Goal: Register for event/course

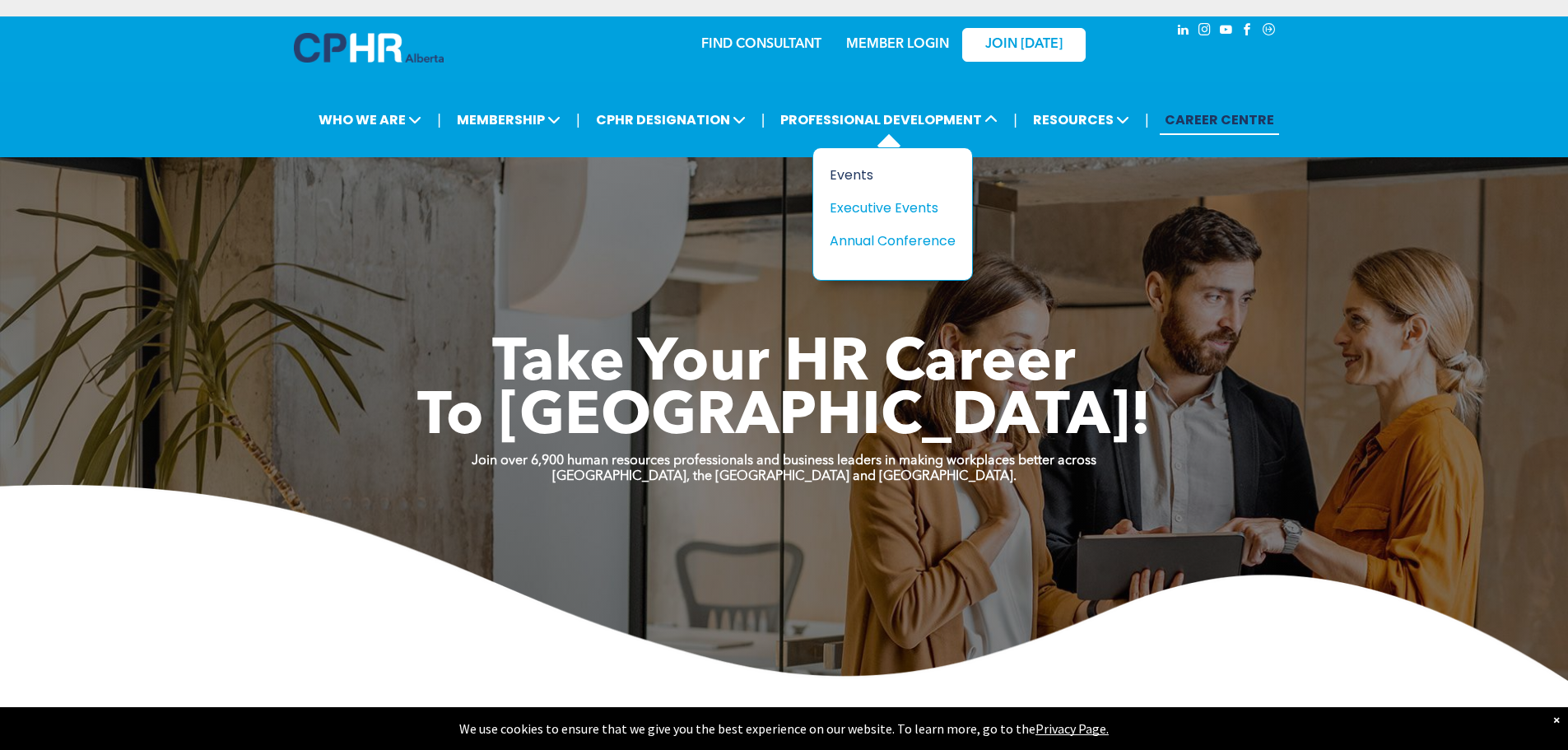
drag, startPoint x: 846, startPoint y: 168, endPoint x: 858, endPoint y: 168, distance: 12.0
click at [848, 168] on div "Events" at bounding box center [886, 174] width 113 height 21
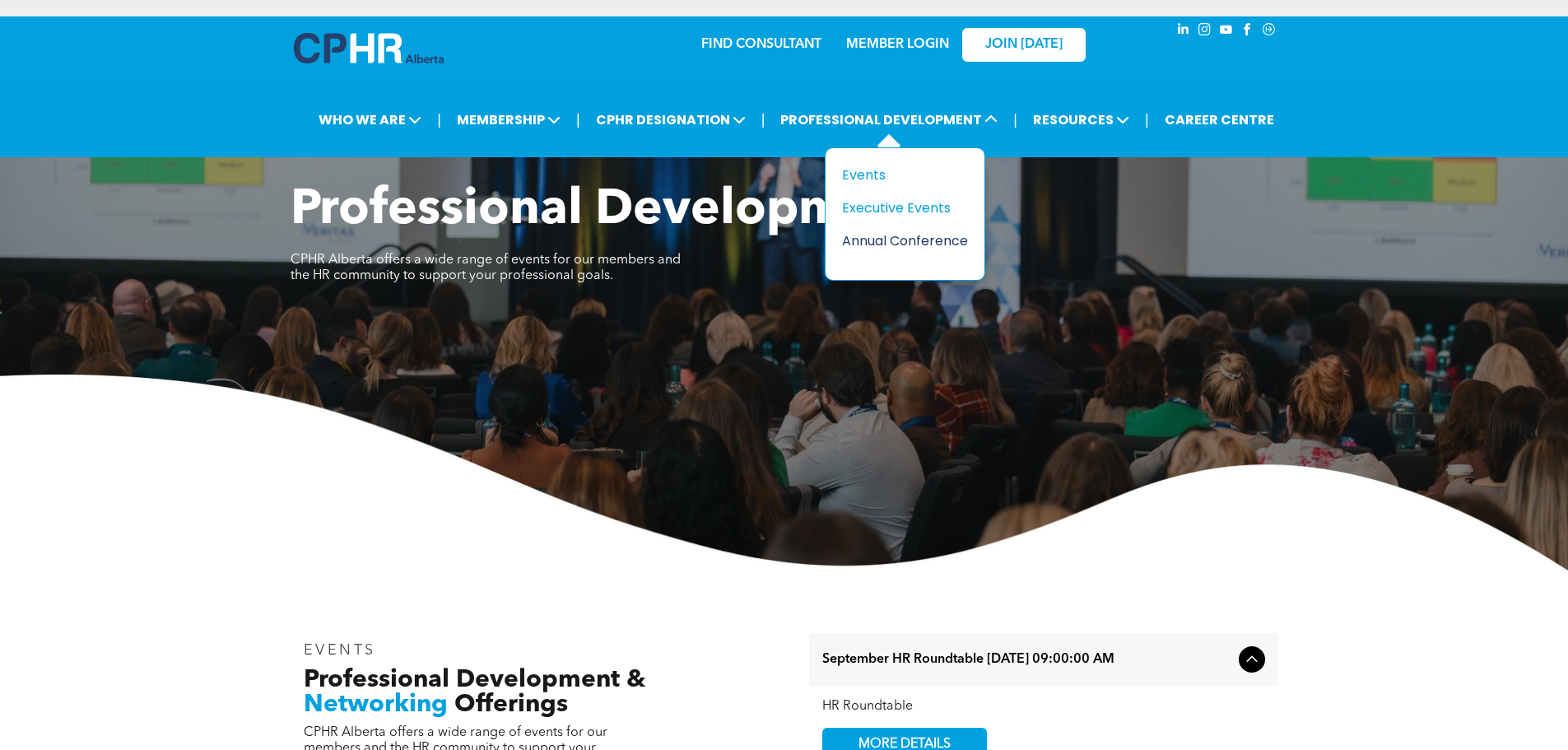
click at [904, 237] on div "Annual Conference" at bounding box center [899, 240] width 113 height 21
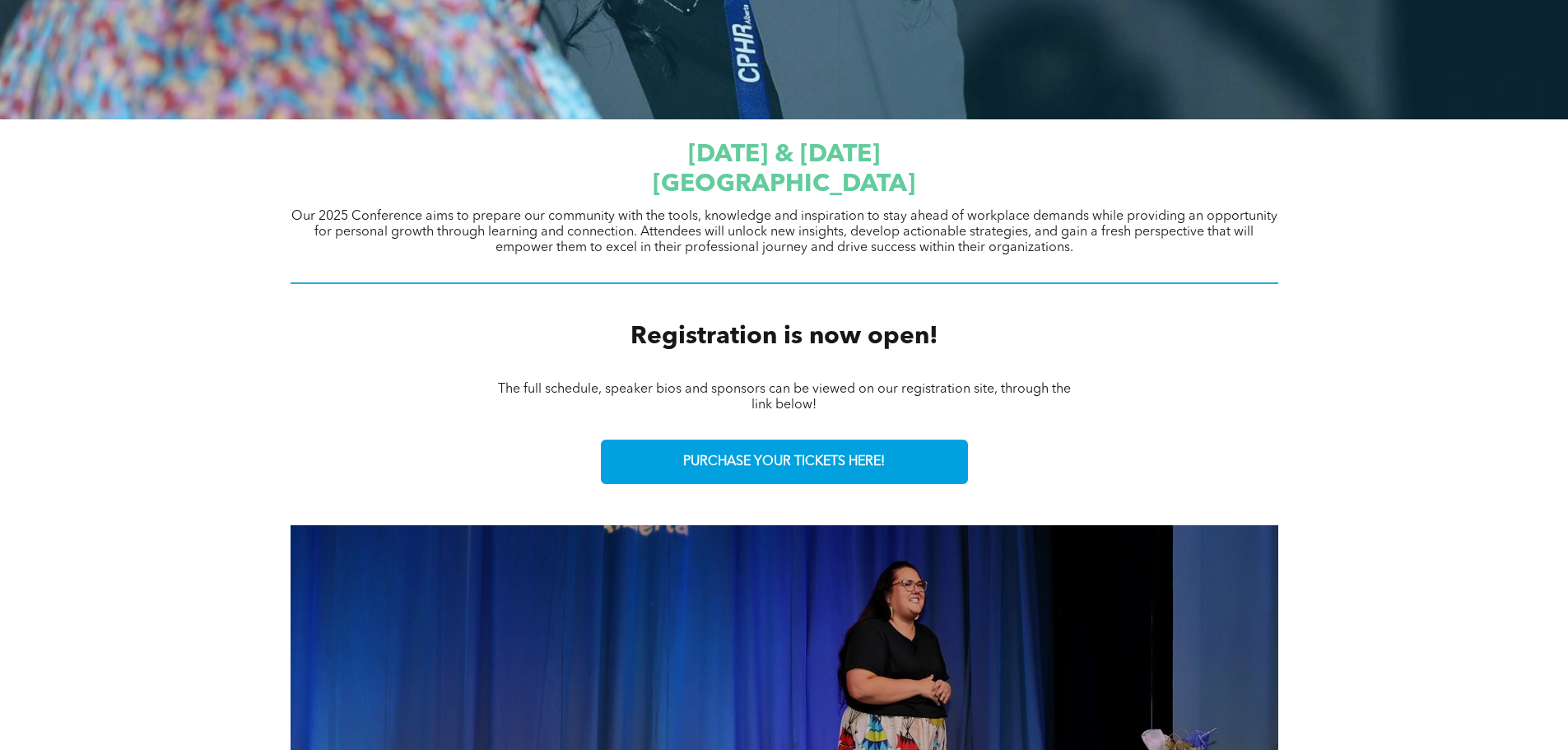
scroll to position [502, 0]
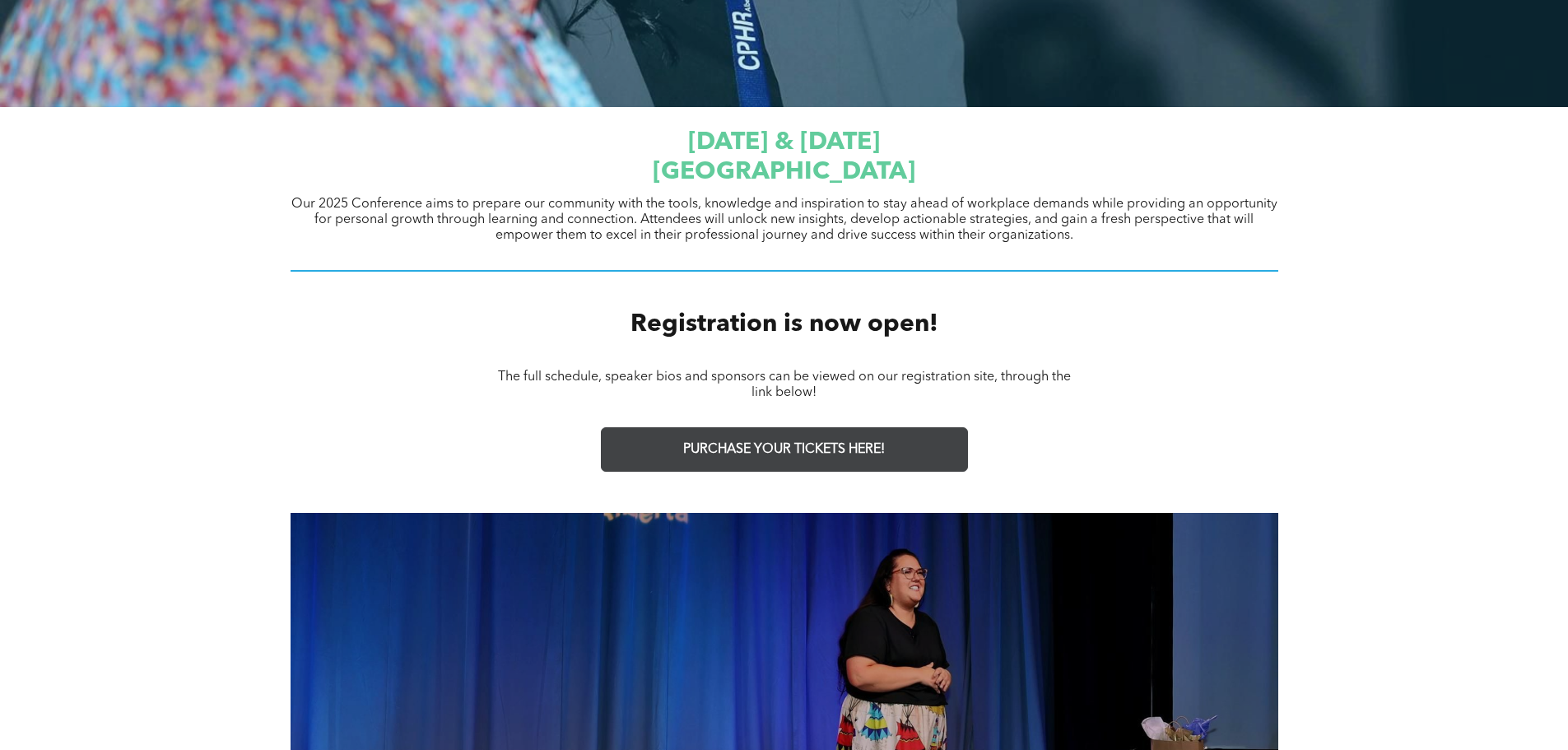
click at [828, 460] on link "PURCHASE YOUR TICKETS HERE!" at bounding box center [784, 449] width 367 height 45
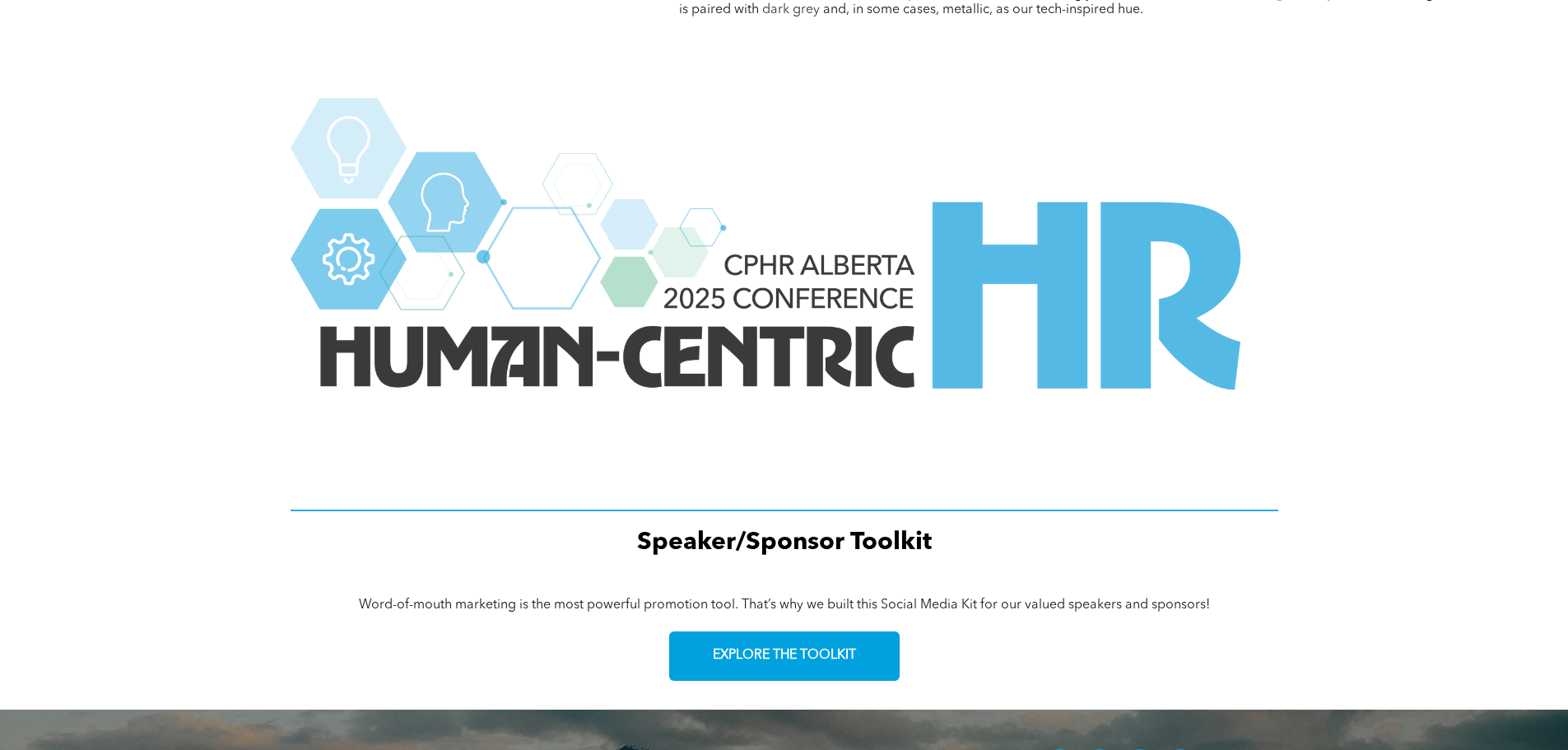
scroll to position [2093, 0]
